Goal: Navigation & Orientation: Find specific page/section

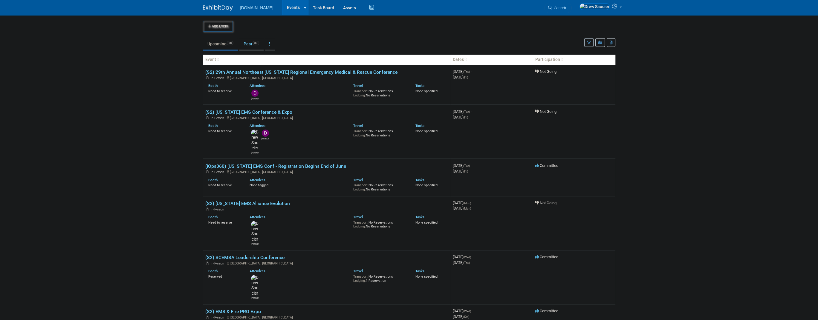
click at [256, 45] on span "89" at bounding box center [255, 43] width 7 height 4
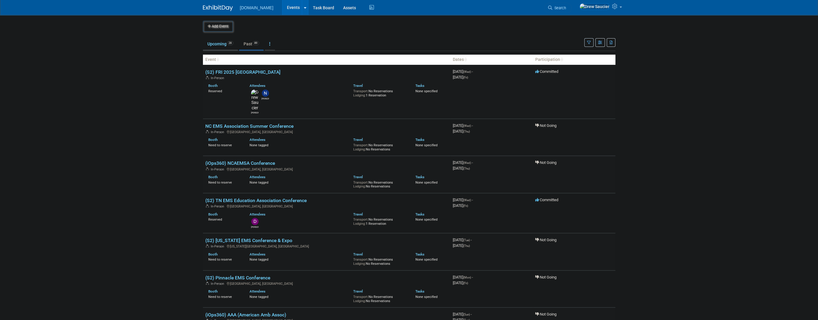
click at [226, 38] on link "Upcoming 28" at bounding box center [220, 43] width 35 height 11
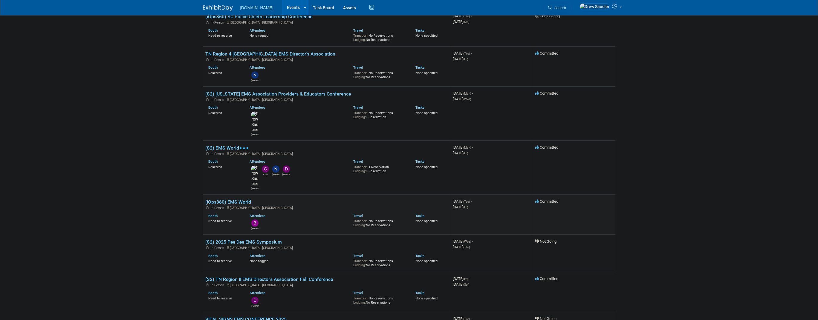
scroll to position [488, 0]
